Goal: Communication & Community: Answer question/provide support

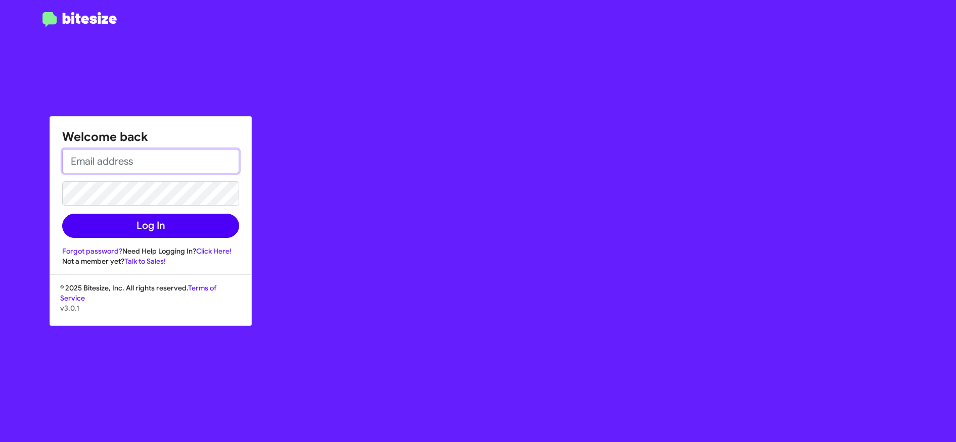
type input "tbrickner@ourismancars.com"
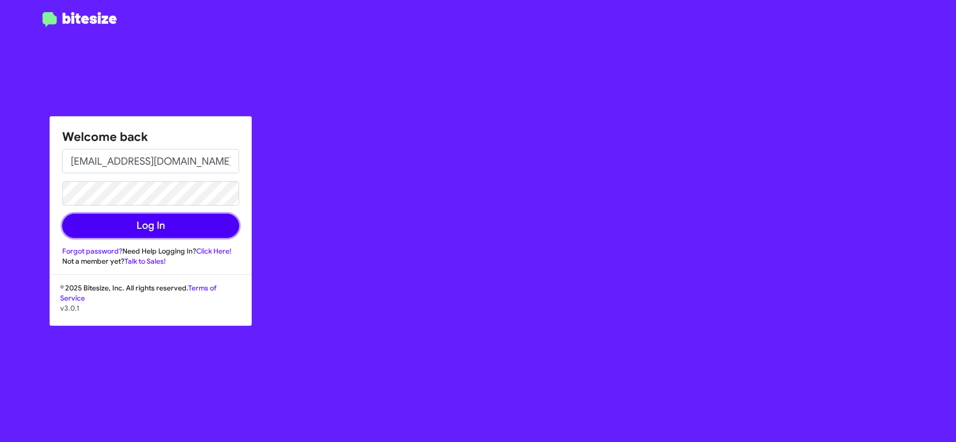
click at [165, 227] on button "Log In" at bounding box center [150, 226] width 177 height 24
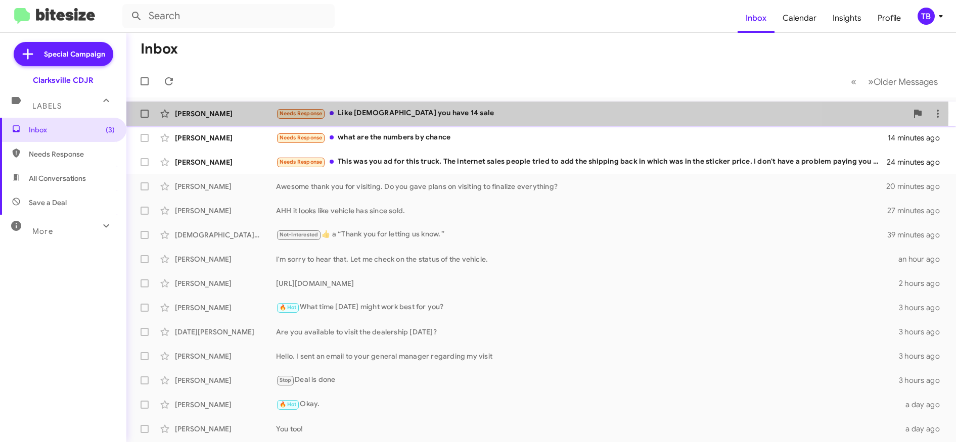
click at [371, 113] on div "Needs Response Like god you have 14 sale" at bounding box center [591, 114] width 631 height 12
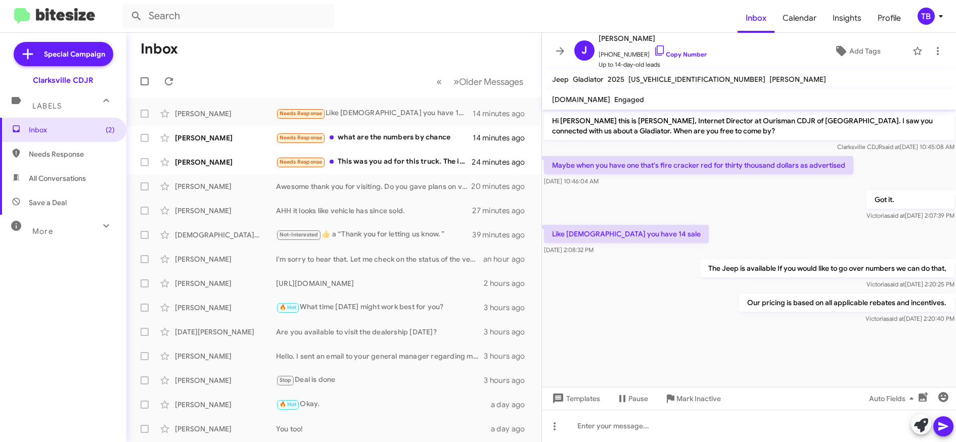
click at [342, 50] on mat-toolbar-row "Inbox" at bounding box center [333, 49] width 415 height 32
click at [213, 137] on div "[PERSON_NAME]" at bounding box center [225, 138] width 101 height 10
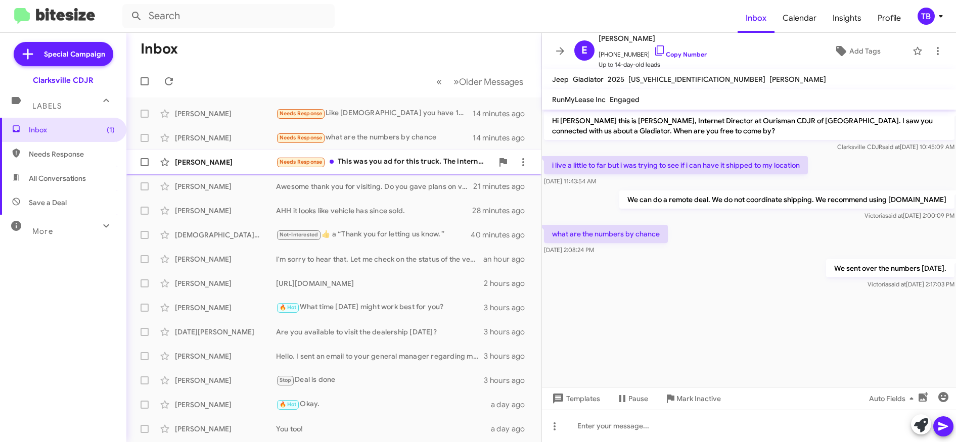
click at [231, 159] on div "[PERSON_NAME]" at bounding box center [225, 162] width 101 height 10
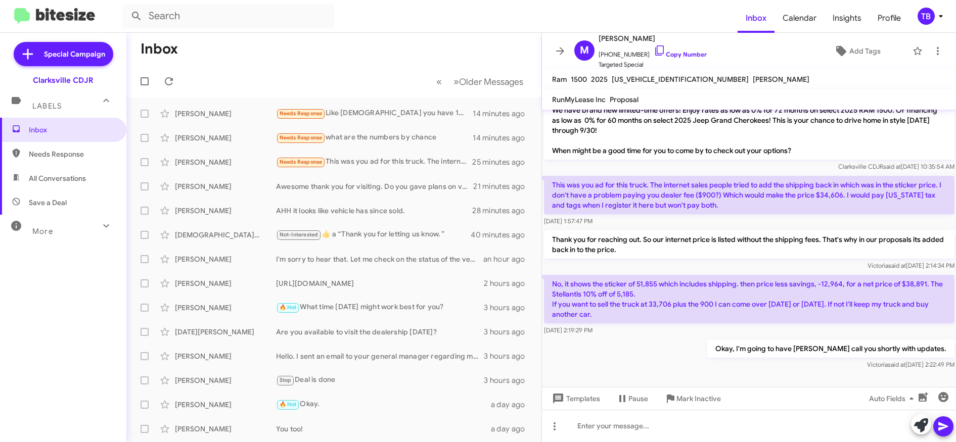
click at [595, 14] on form at bounding box center [429, 16] width 615 height 24
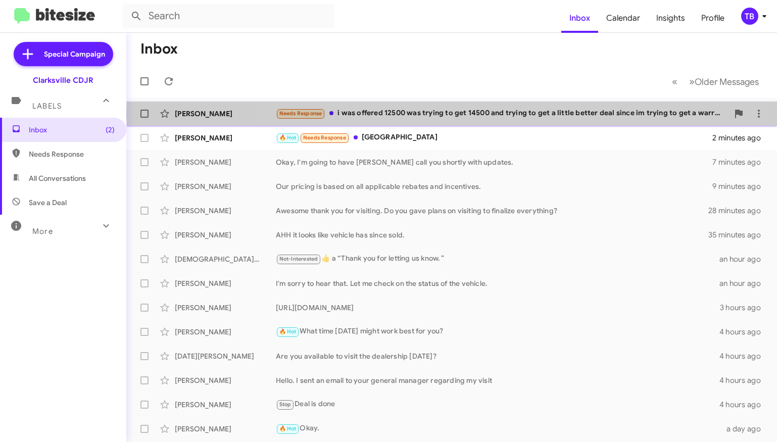
click at [467, 113] on div "Needs Response i was offered 12500 was trying to get 14500 and trying to get a …" at bounding box center [502, 114] width 453 height 12
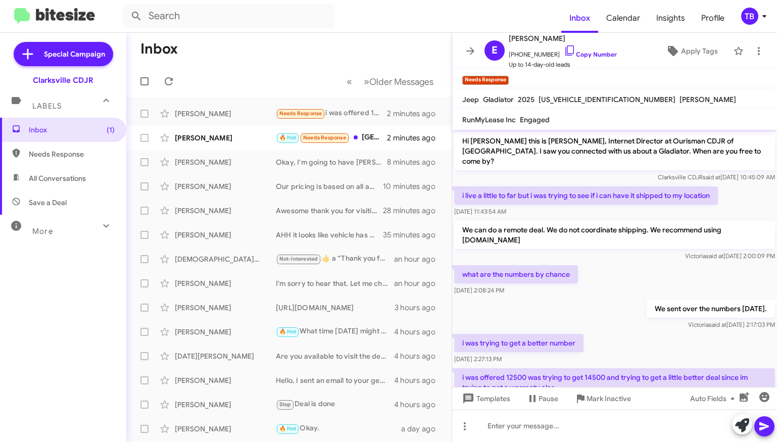
scroll to position [21, 0]
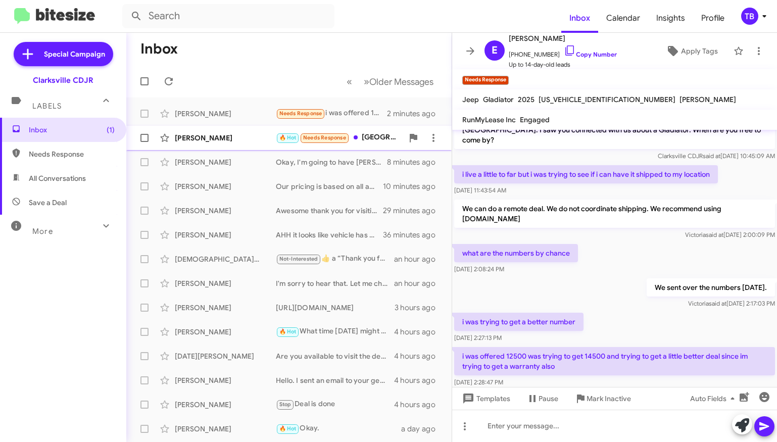
click at [225, 137] on div "[PERSON_NAME]" at bounding box center [225, 138] width 101 height 10
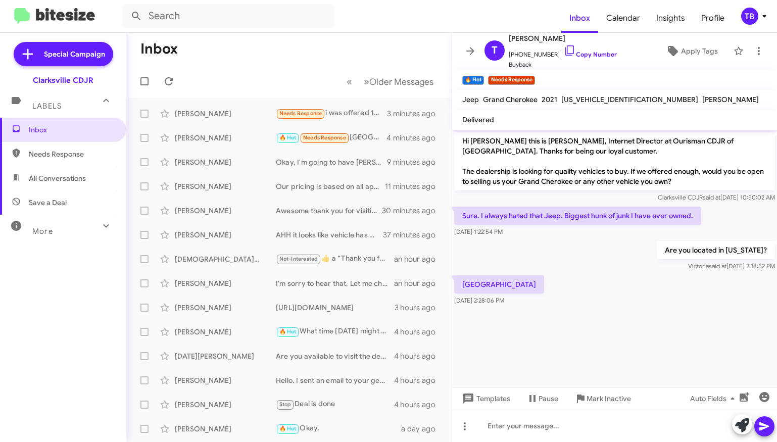
click at [304, 48] on mat-toolbar-row "Inbox" at bounding box center [289, 49] width 326 height 32
click at [353, 109] on div "Needs Response i was offered 12500 was trying to get 14500 and trying to get a …" at bounding box center [339, 114] width 127 height 12
